Goal: Communication & Community: Answer question/provide support

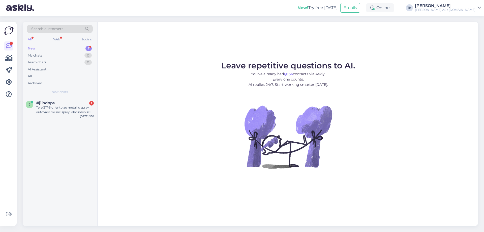
click at [39, 48] on div "New 1" at bounding box center [60, 48] width 66 height 7
click at [60, 109] on div "Tere.317-5 orientblau metallic spray autovärv milline spray lakk sobib selle vä…" at bounding box center [64, 109] width 57 height 9
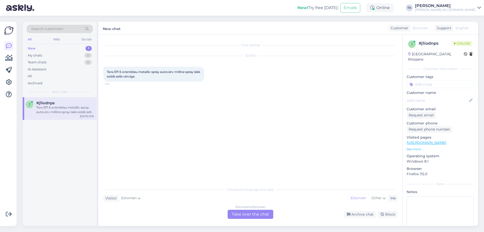
click at [251, 215] on div "Estonian to Estonian Take over the chat" at bounding box center [251, 213] width 46 height 9
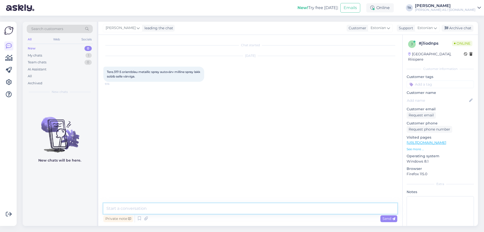
click at [116, 208] on textarea at bounding box center [250, 208] width 294 height 11
type textarea "Tere"
click at [120, 209] on textarea at bounding box center [250, 208] width 294 height 11
paste textarea "[URL][DOMAIN_NAME]"
type textarea "Meie pakutavatest sobivad kõik lakid - [URL][DOMAIN_NAME]"
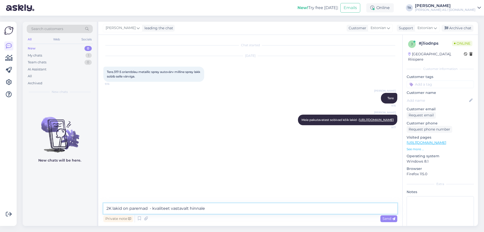
drag, startPoint x: 170, startPoint y: 207, endPoint x: 153, endPoint y: 212, distance: 17.4
click at [153, 212] on textarea "2K lakid on paremad - kvaliteet vastavalt hinnale" at bounding box center [250, 208] width 294 height 11
type textarea "2K lakid on paremad - tulemus vastavalt hinnale"
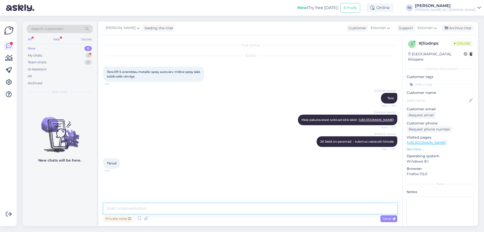
click at [131, 209] on textarea at bounding box center [250, 208] width 294 height 11
type textarea "Palun"
click at [463, 25] on div "Archive chat" at bounding box center [458, 28] width 32 height 7
